Goal: Information Seeking & Learning: Find specific fact

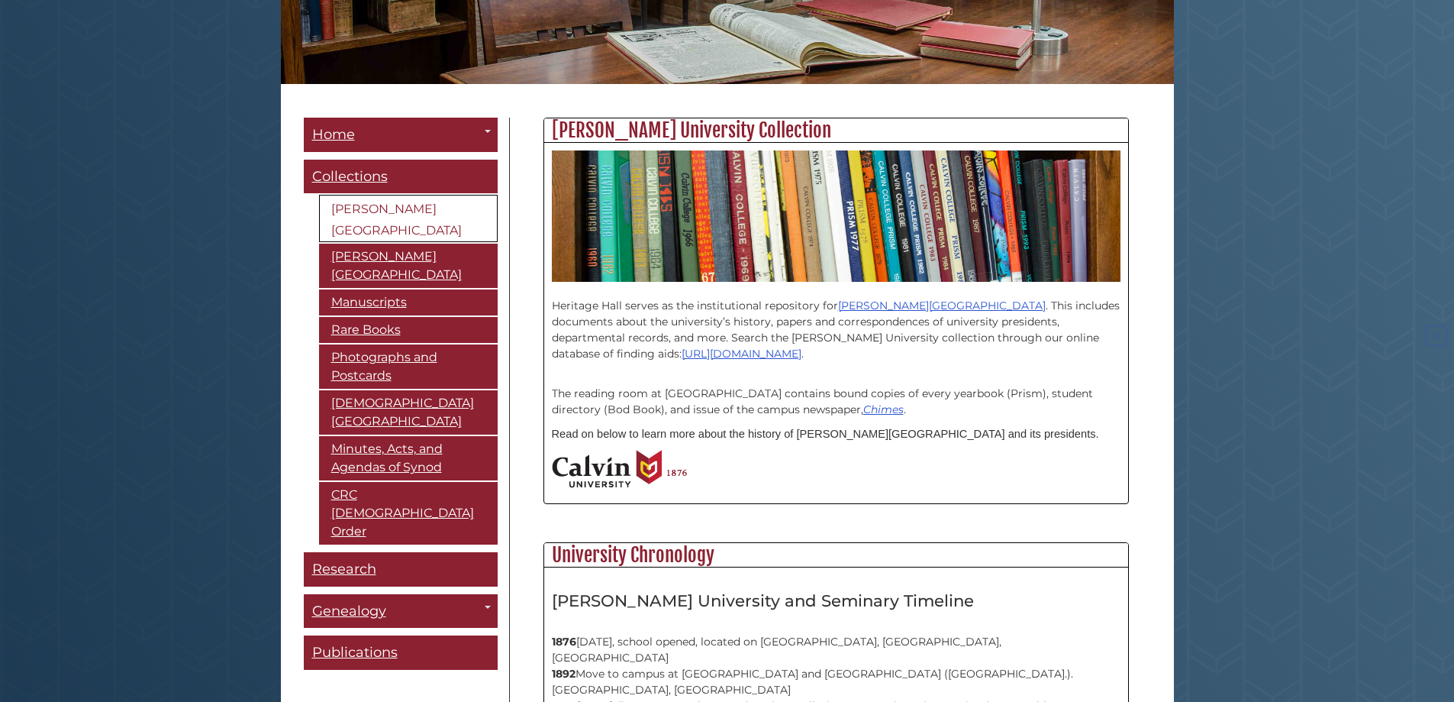
scroll to position [755, 584]
click at [334, 413] on link "[DEMOGRAPHIC_DATA][GEOGRAPHIC_DATA]" at bounding box center [408, 412] width 179 height 44
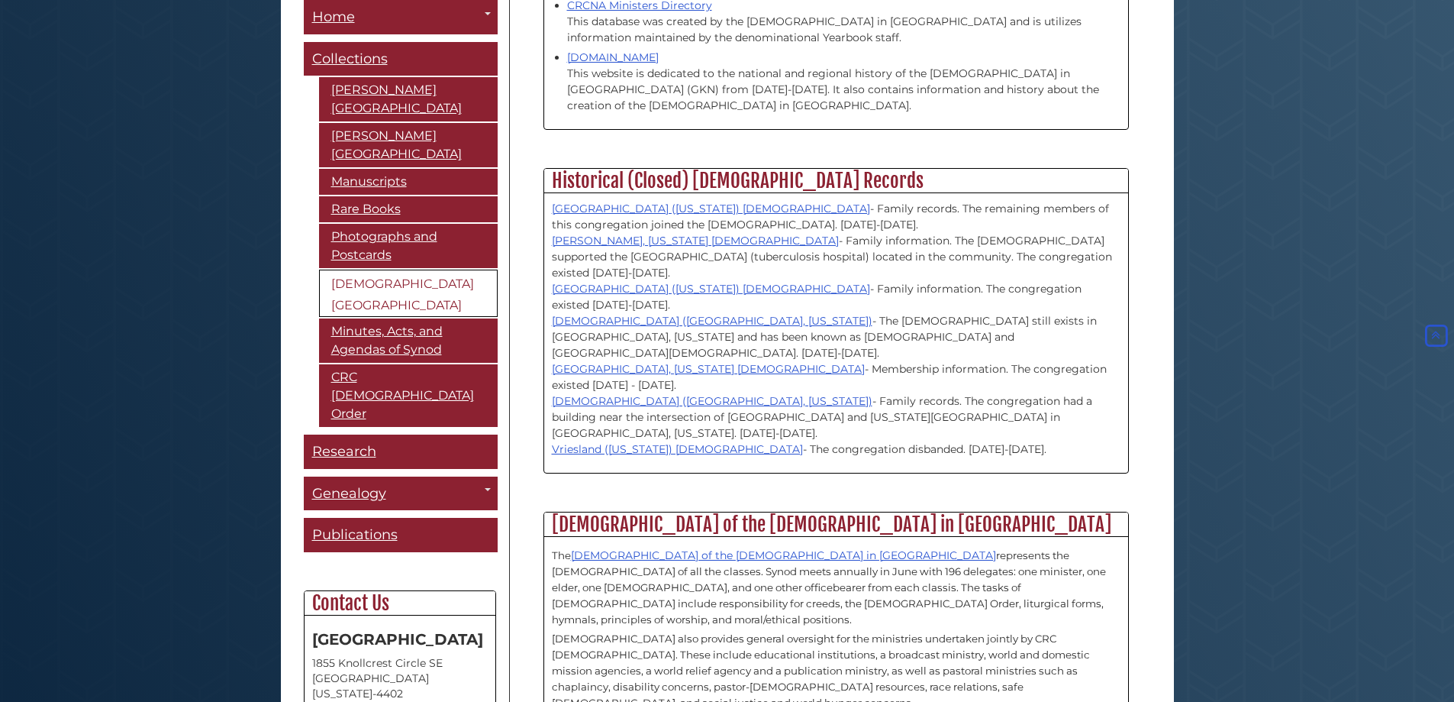
scroll to position [1609, 0]
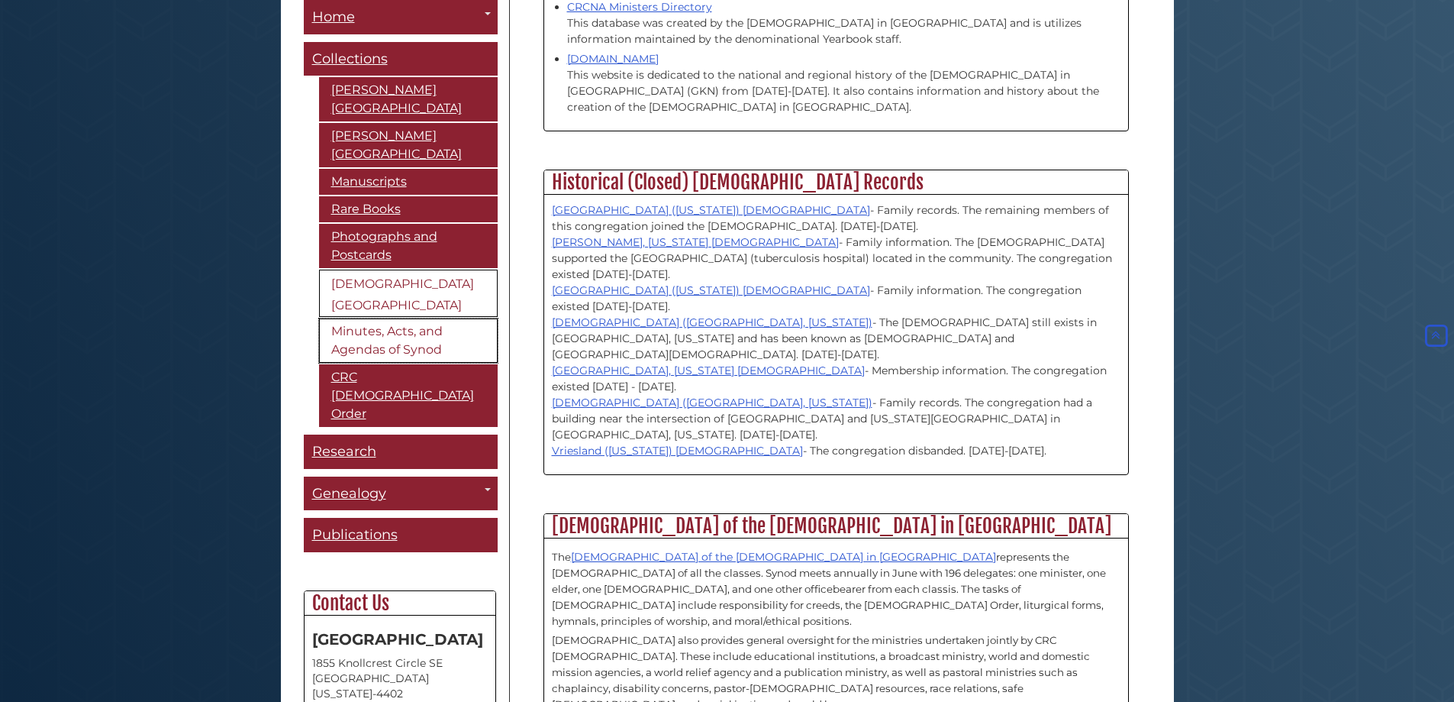
click at [383, 334] on link "Minutes, Acts, and Agendas of Synod" at bounding box center [408, 340] width 179 height 44
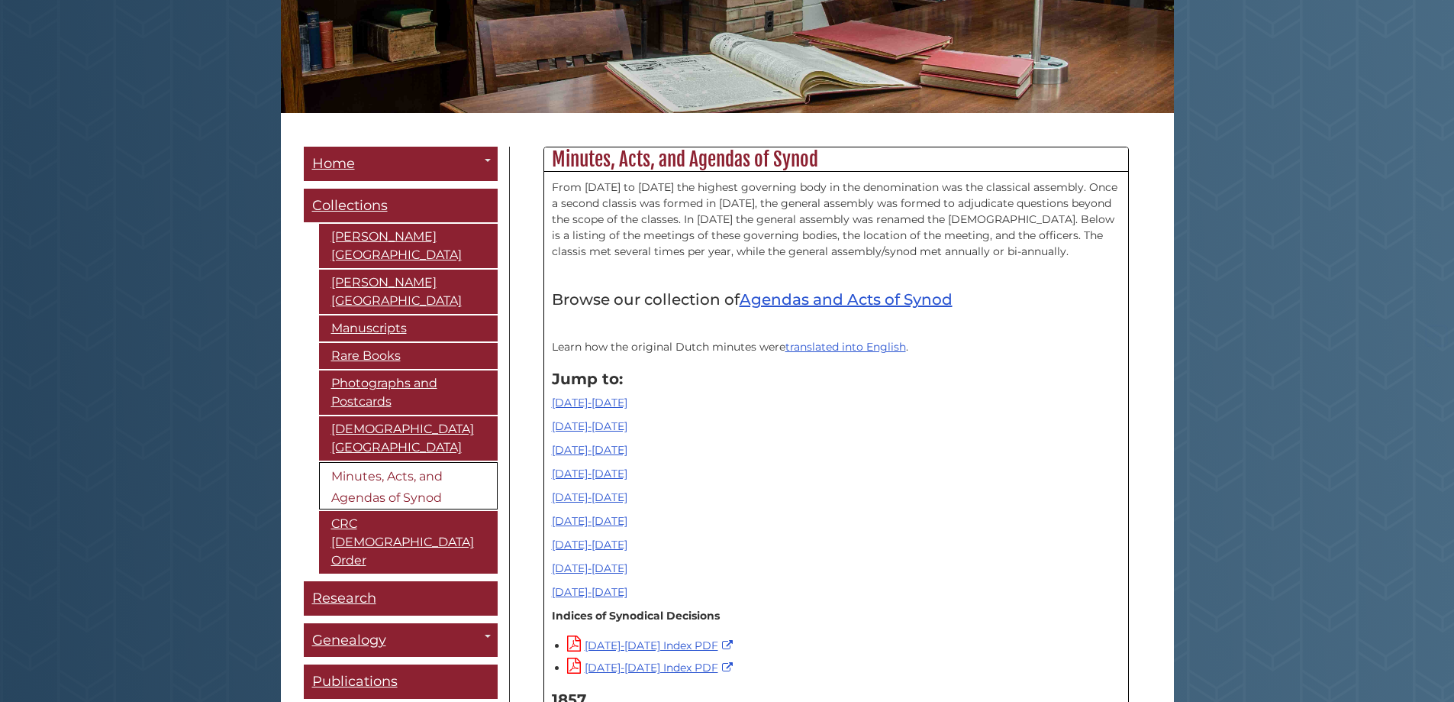
scroll to position [305, 0]
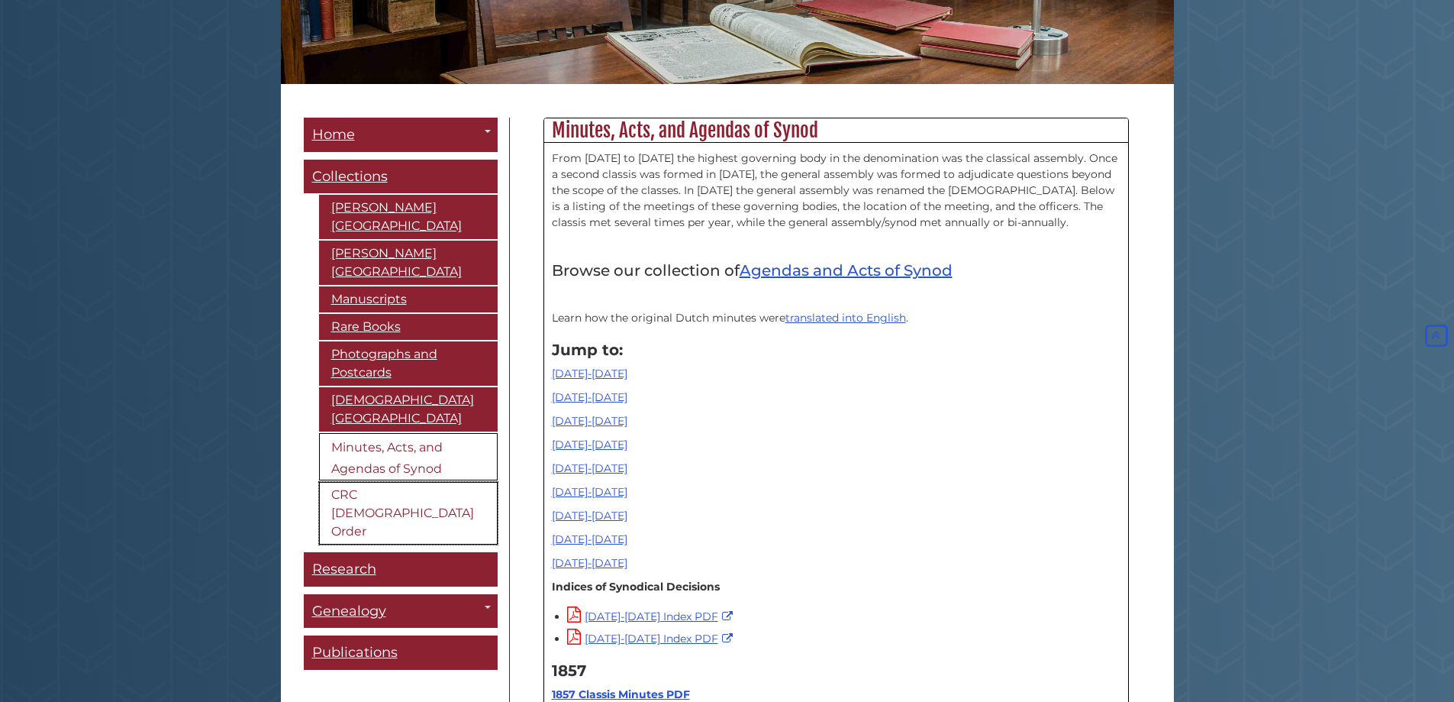
click at [380, 495] on link "CRC [DEMOGRAPHIC_DATA] Order" at bounding box center [408, 513] width 179 height 63
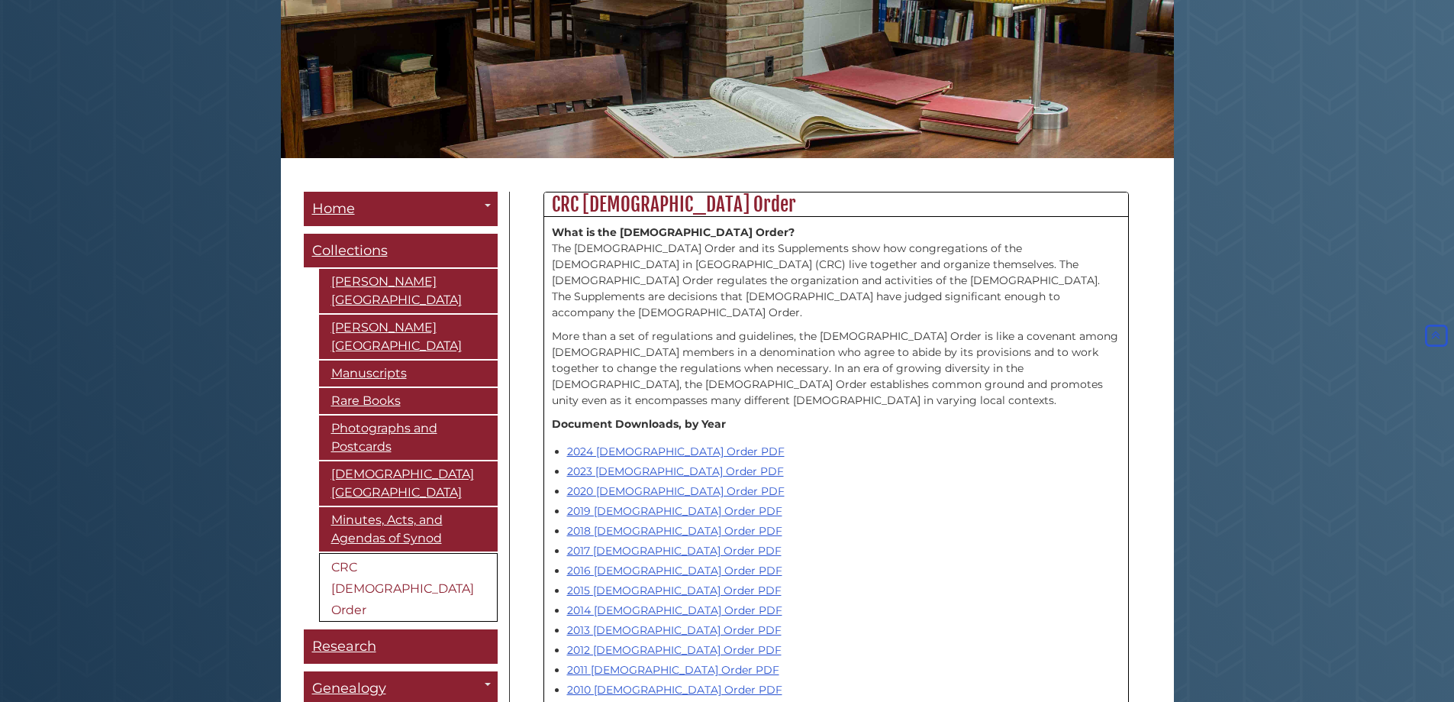
scroll to position [193, 0]
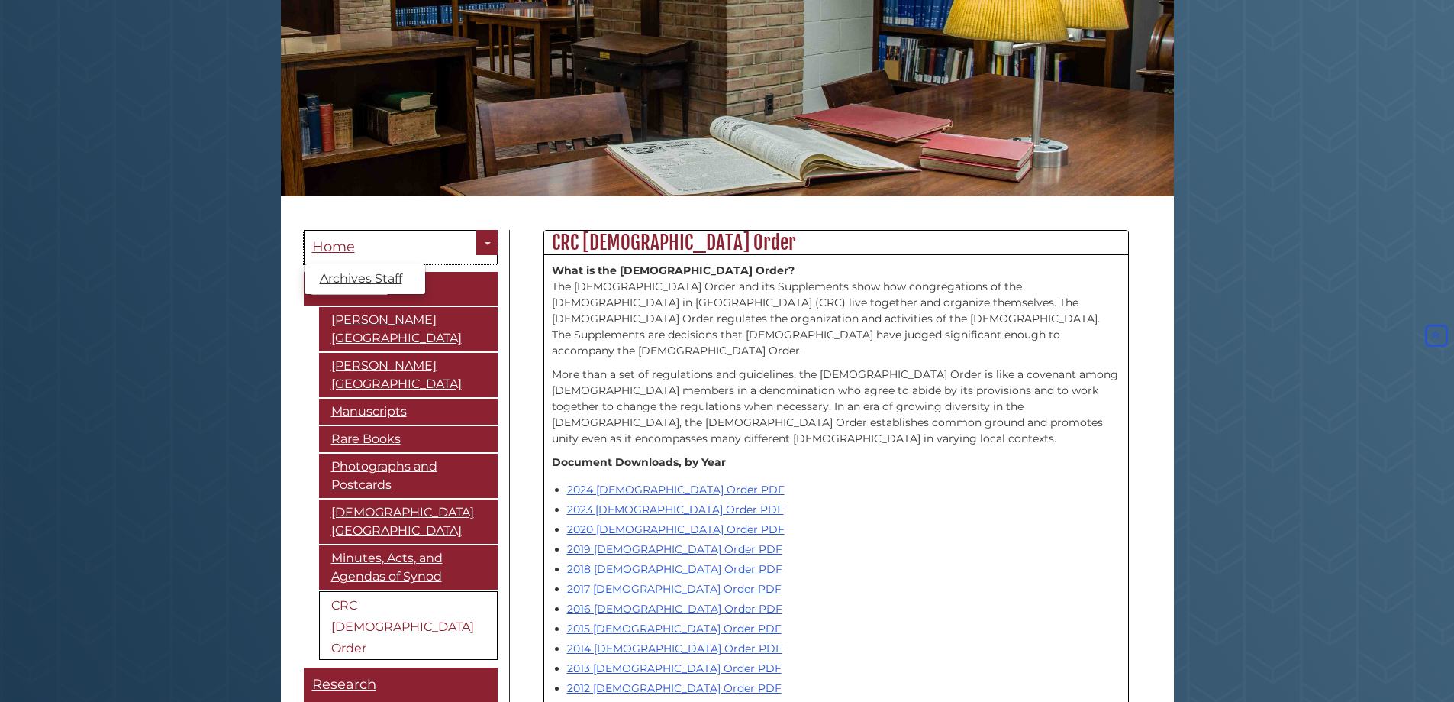
click at [324, 247] on span "Home" at bounding box center [333, 246] width 43 height 17
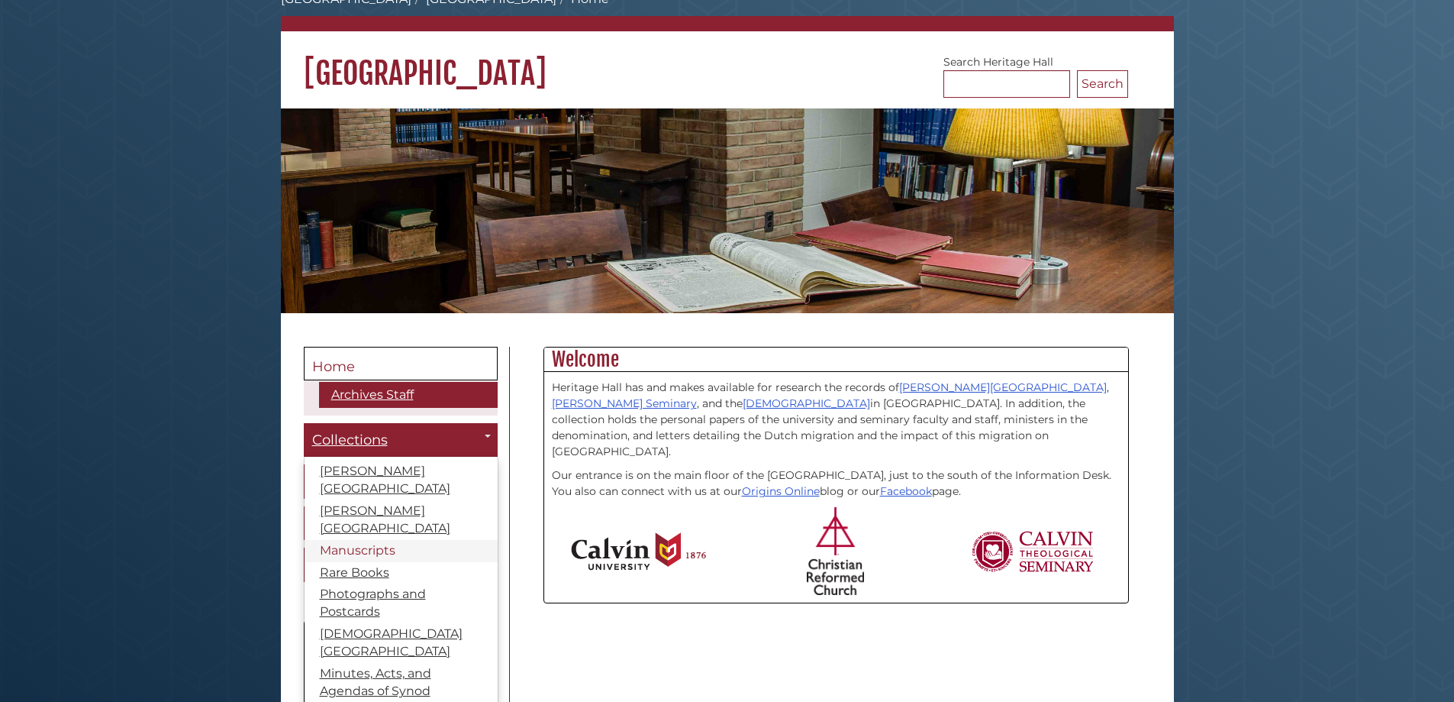
scroll to position [153, 0]
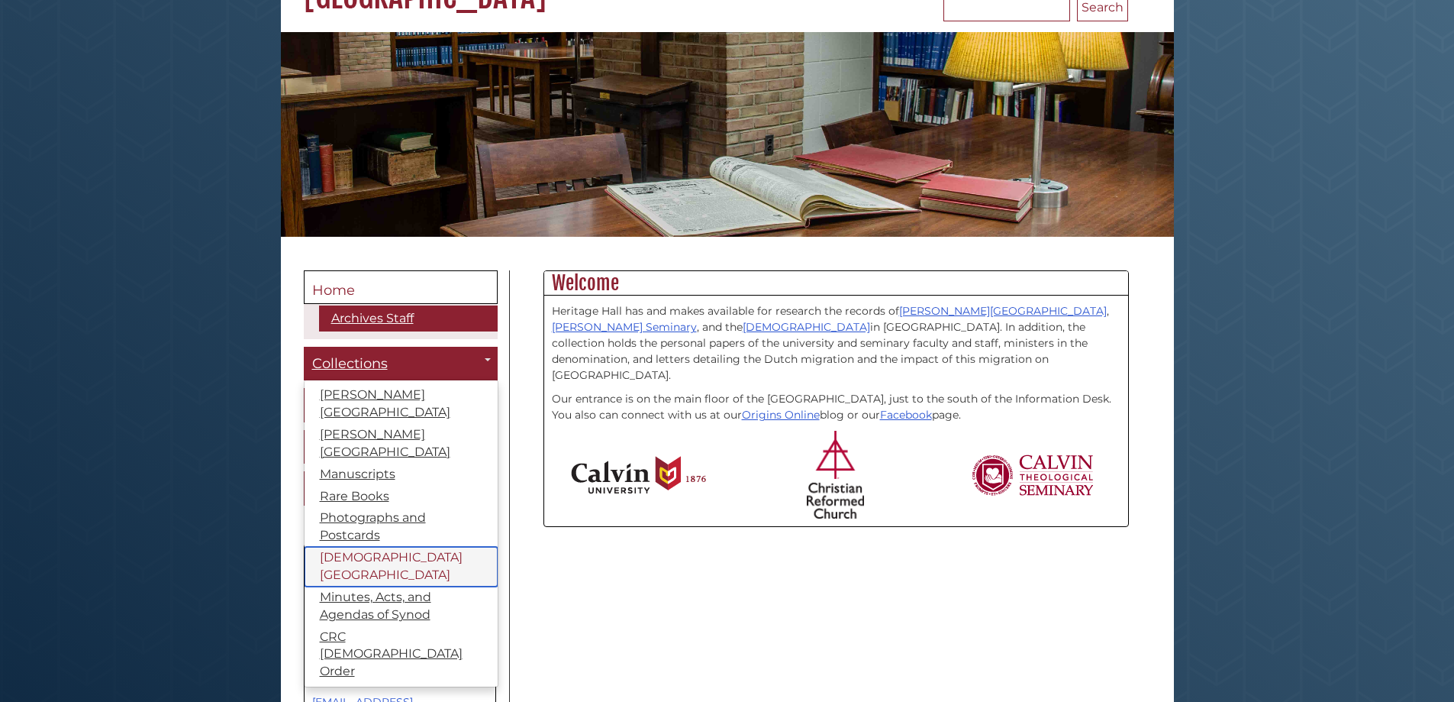
drag, startPoint x: 387, startPoint y: 541, endPoint x: 331, endPoint y: 544, distance: 56.6
click at [387, 547] on link "[DEMOGRAPHIC_DATA][GEOGRAPHIC_DATA]" at bounding box center [401, 567] width 193 height 40
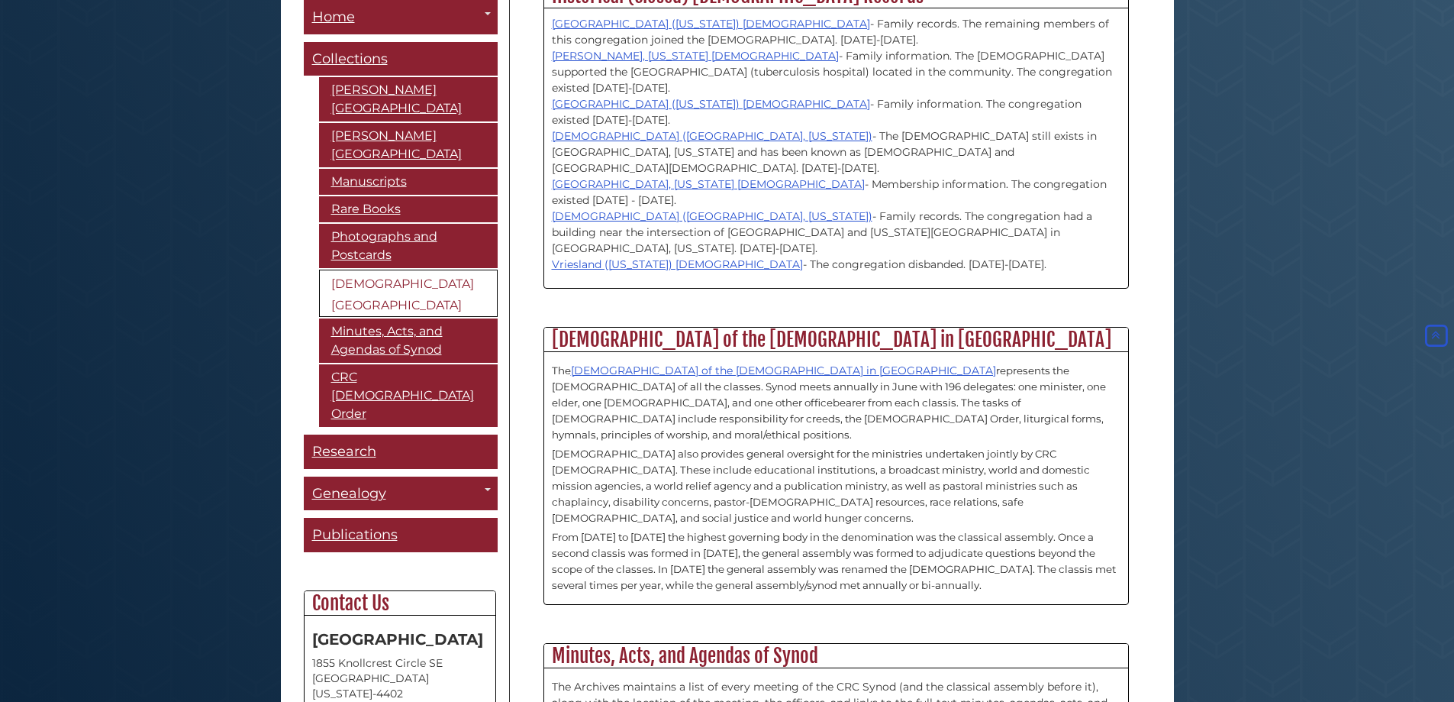
scroll to position [1609, 0]
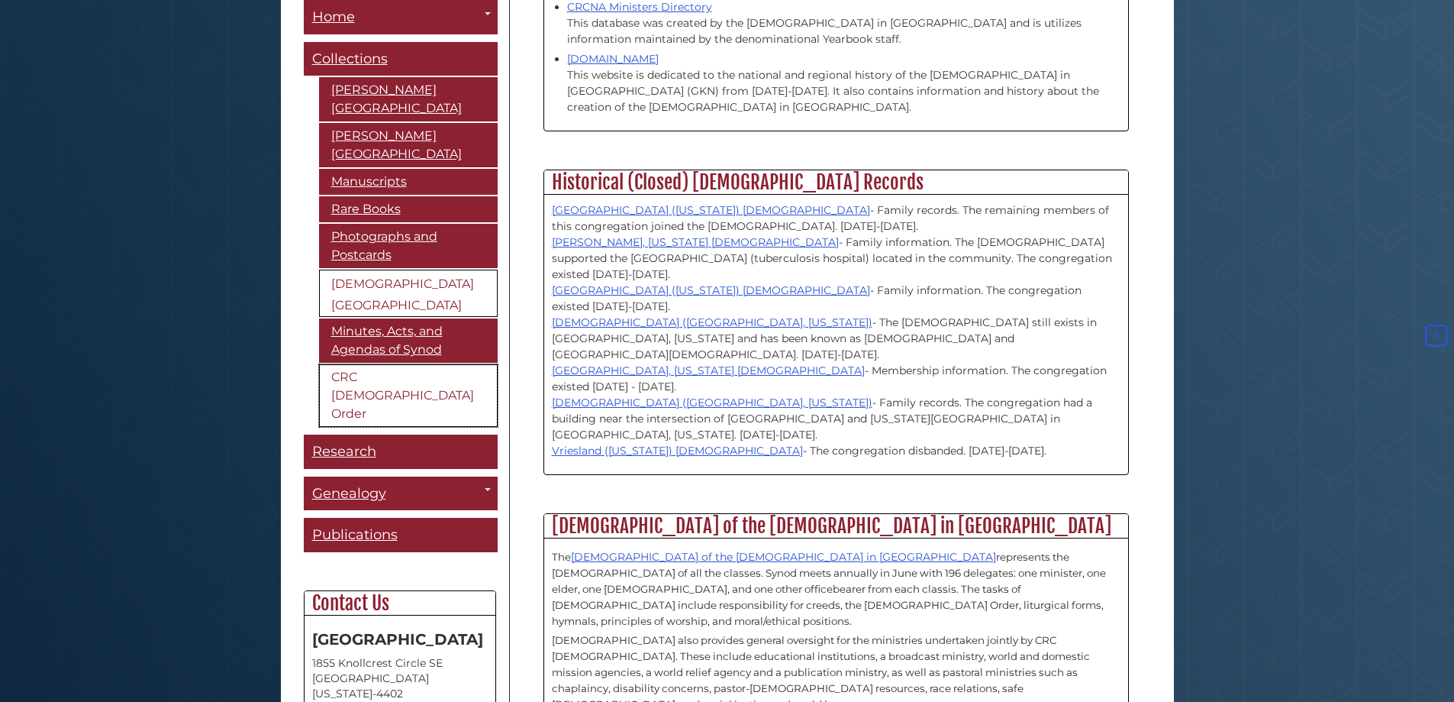
click at [371, 377] on link "CRC [DEMOGRAPHIC_DATA] Order" at bounding box center [408, 395] width 179 height 63
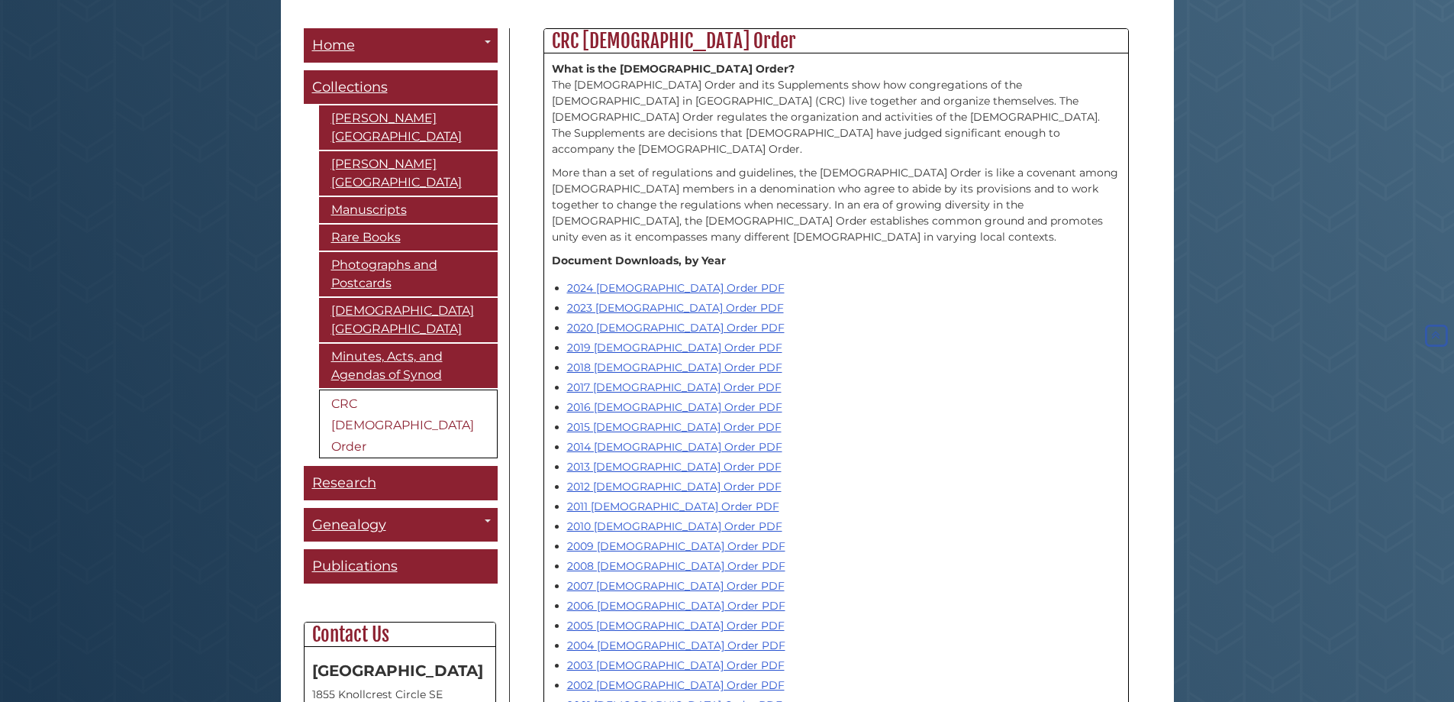
scroll to position [458, 0]
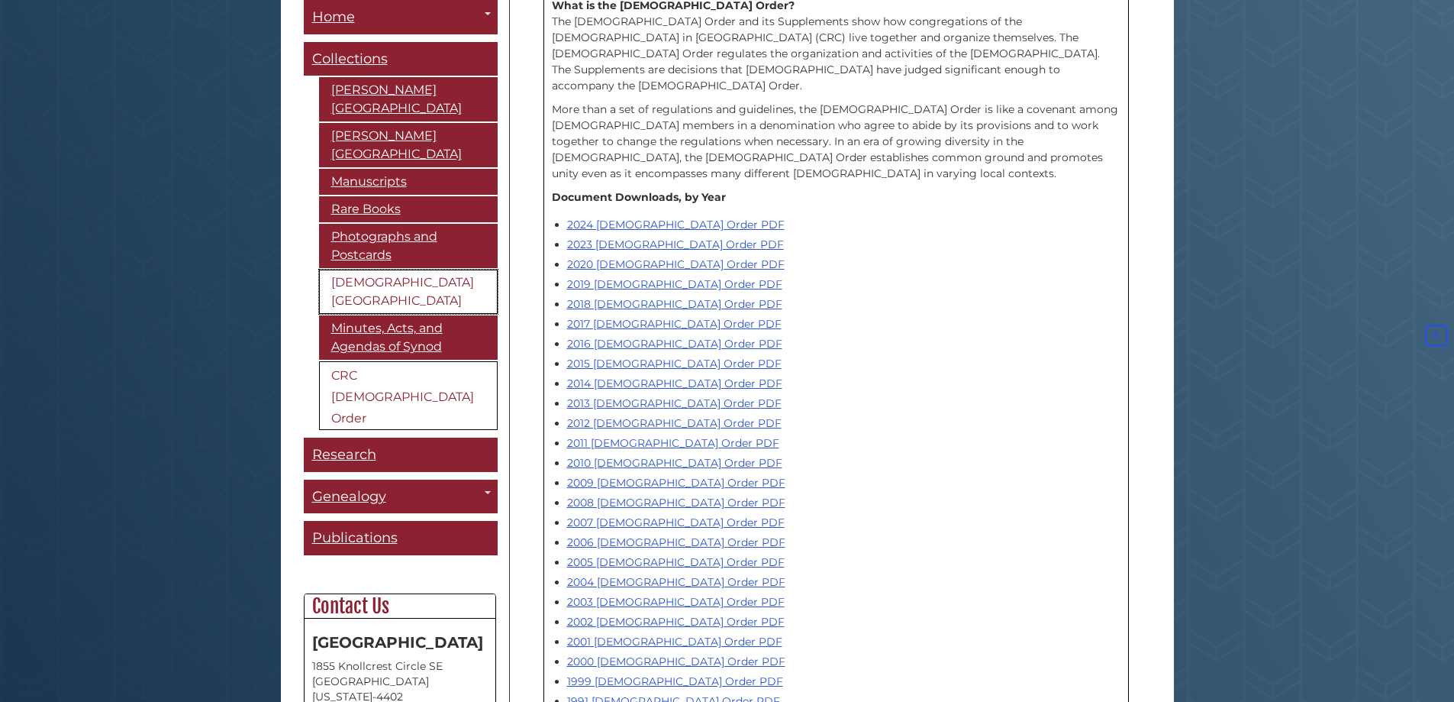
click at [356, 287] on link "[DEMOGRAPHIC_DATA][GEOGRAPHIC_DATA]" at bounding box center [408, 292] width 179 height 44
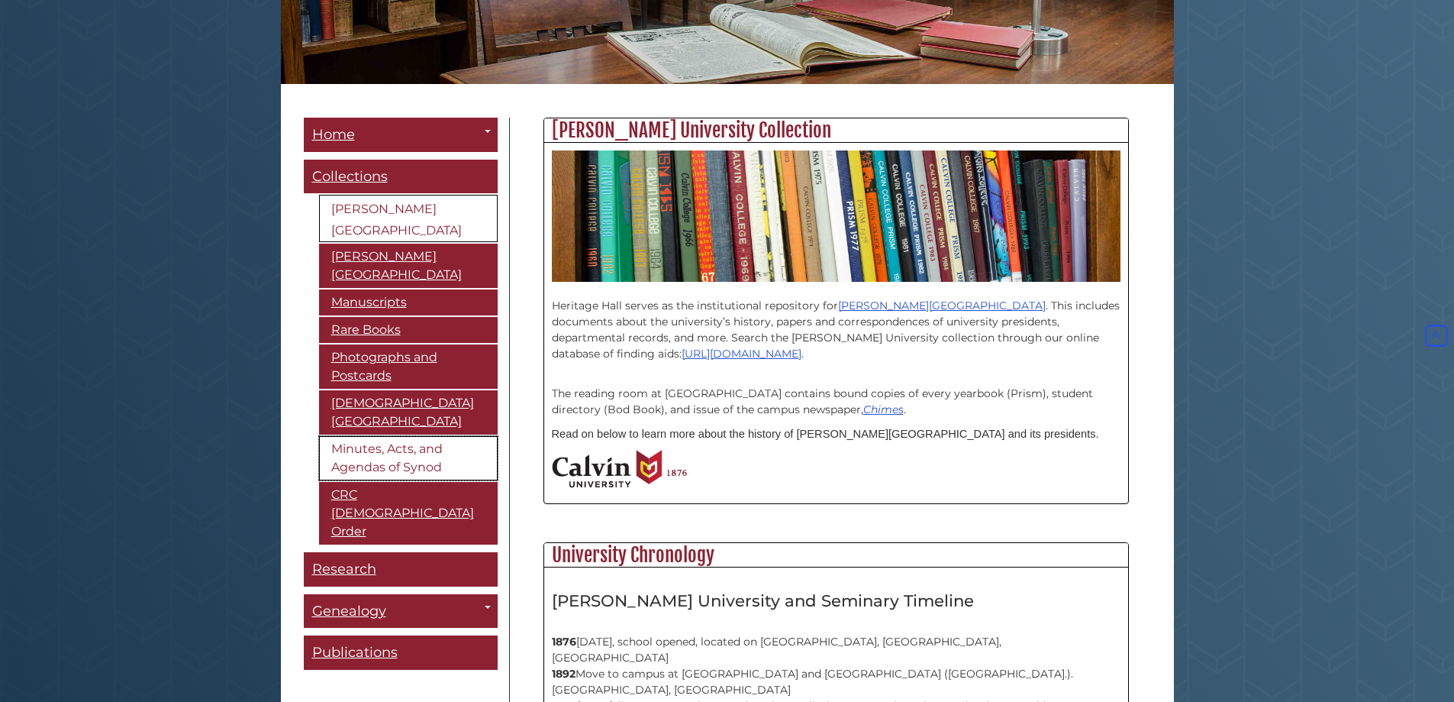
click at [366, 457] on link "Minutes, Acts, and Agendas of Synod" at bounding box center [408, 458] width 179 height 44
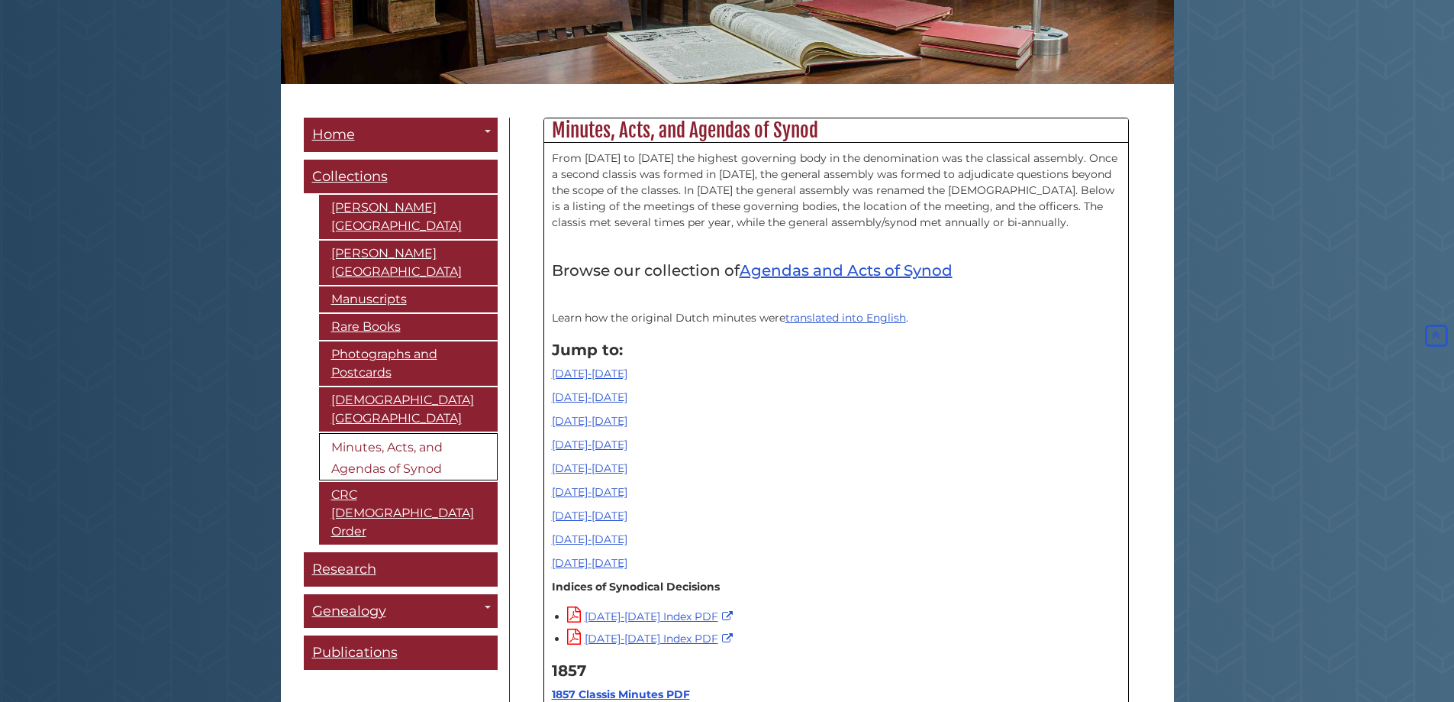
scroll to position [382, 0]
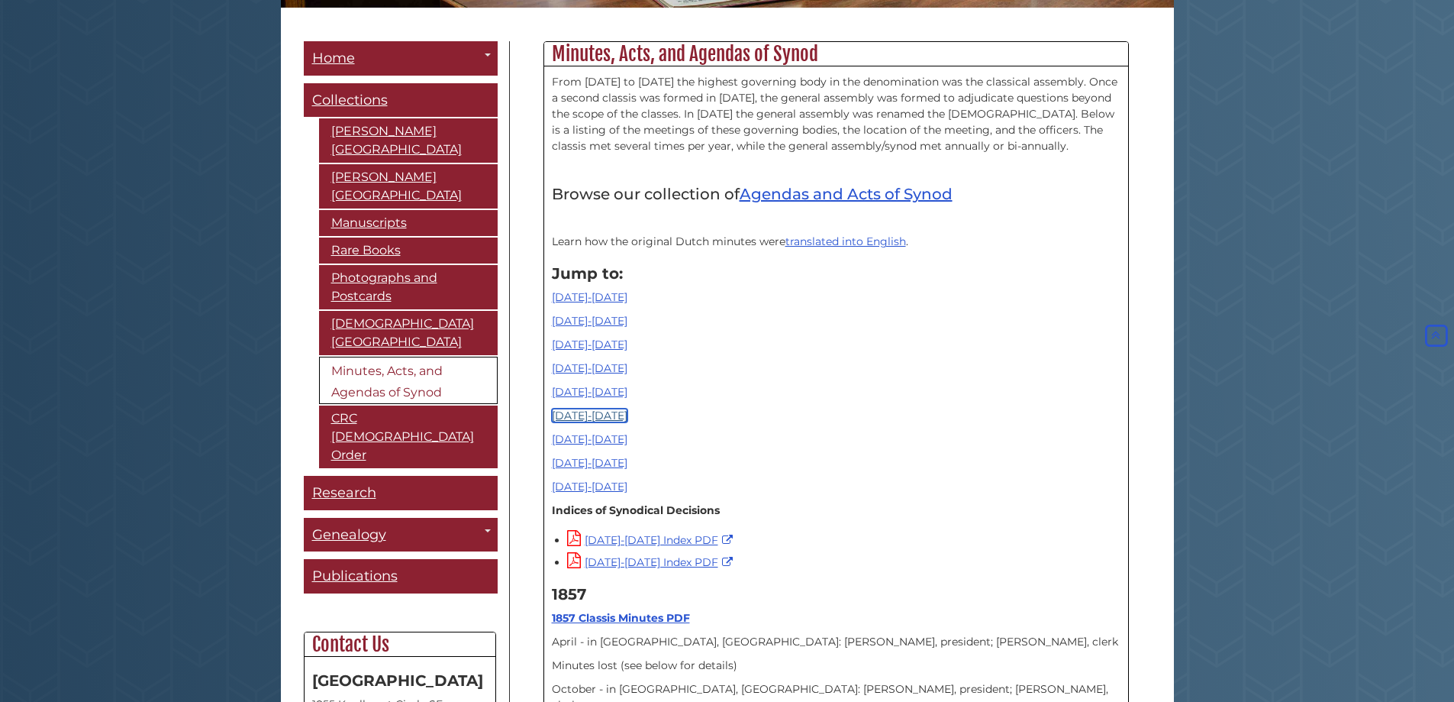
click at [590, 418] on link "[DATE]-[DATE]" at bounding box center [590, 415] width 76 height 14
